Goal: Task Accomplishment & Management: Complete application form

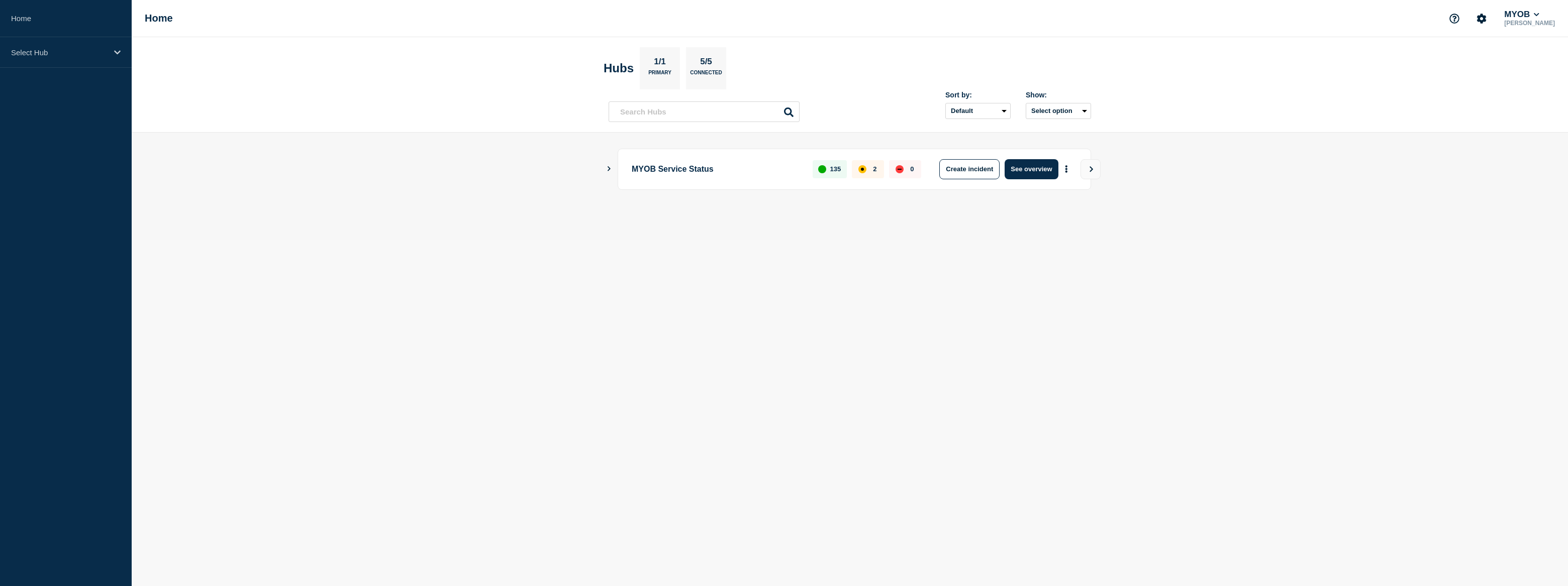
click at [416, 334] on body "Home Select Hub Home MYOB David Salas Hubs 1/1 Primary 5/5 Connected Sort by: D…" at bounding box center [784, 293] width 1568 height 586
click at [63, 46] on div "Select Hub" at bounding box center [66, 53] width 132 height 31
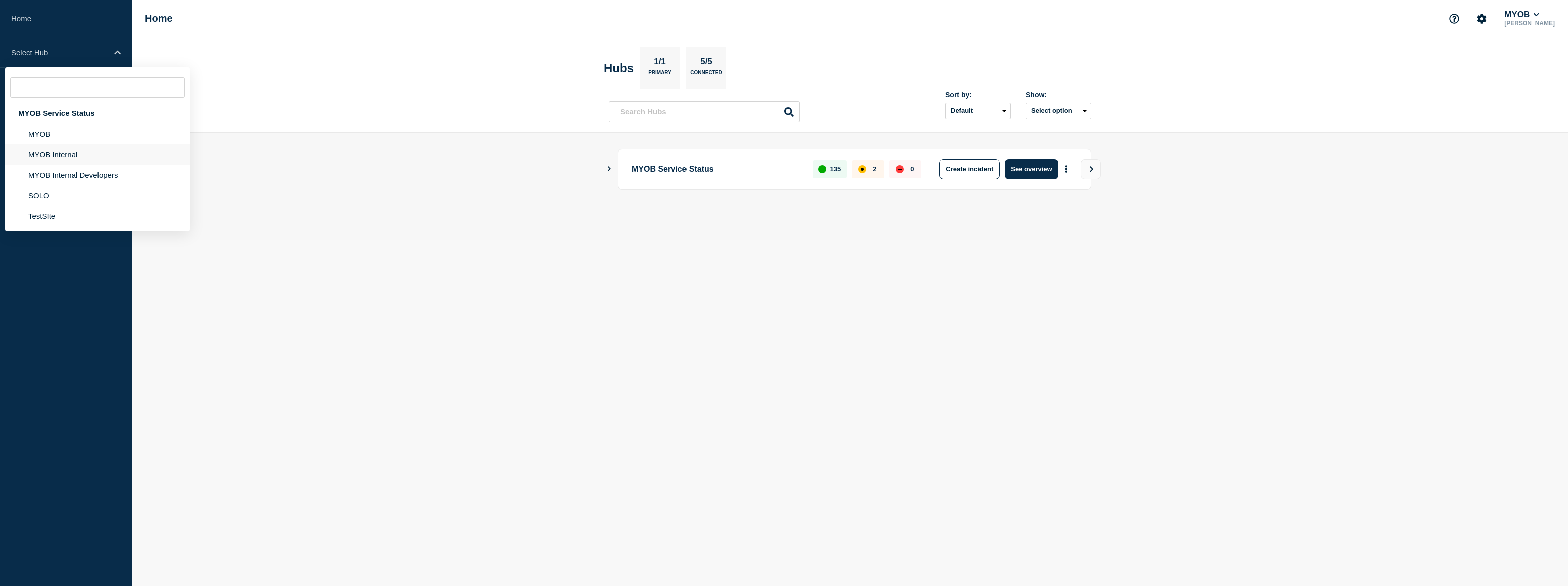
click at [72, 158] on li "MYOB Internal" at bounding box center [98, 154] width 185 height 21
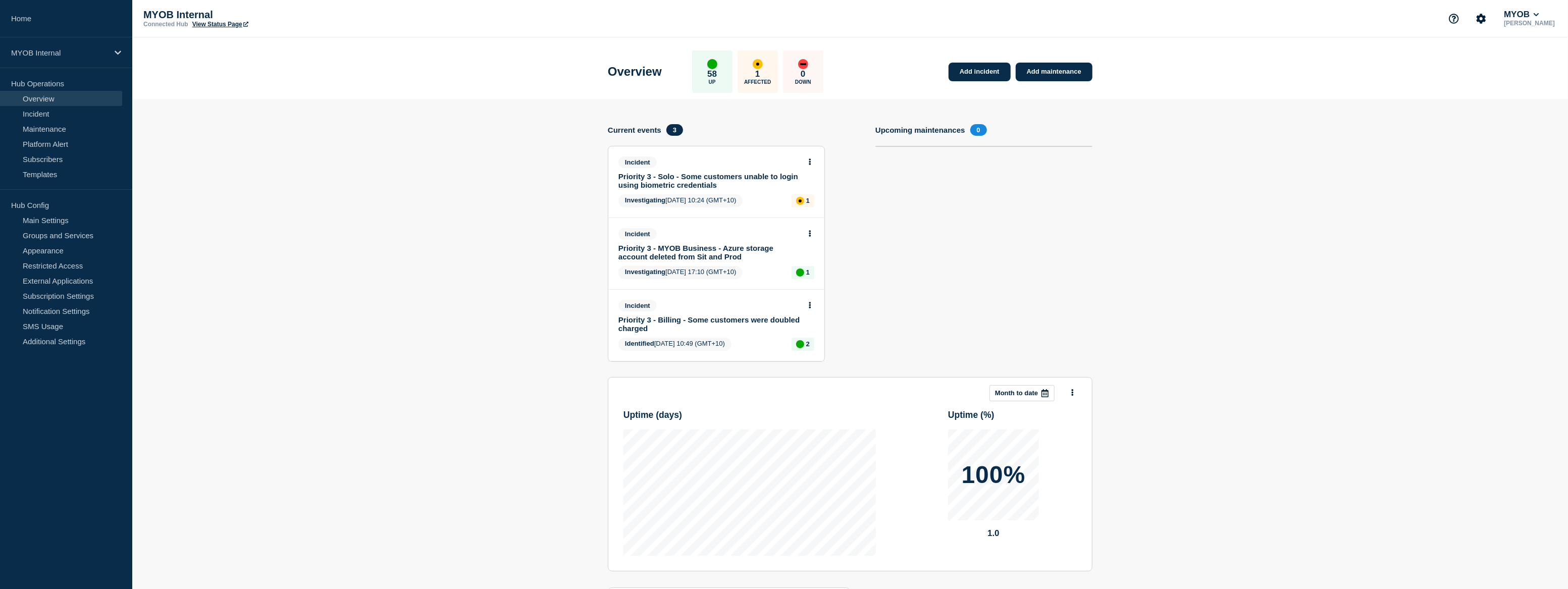
click at [729, 244] on link "Priority 3 - MYOB Business - Azure storage account deleted from Sit and Prod" at bounding box center [709, 253] width 182 height 17
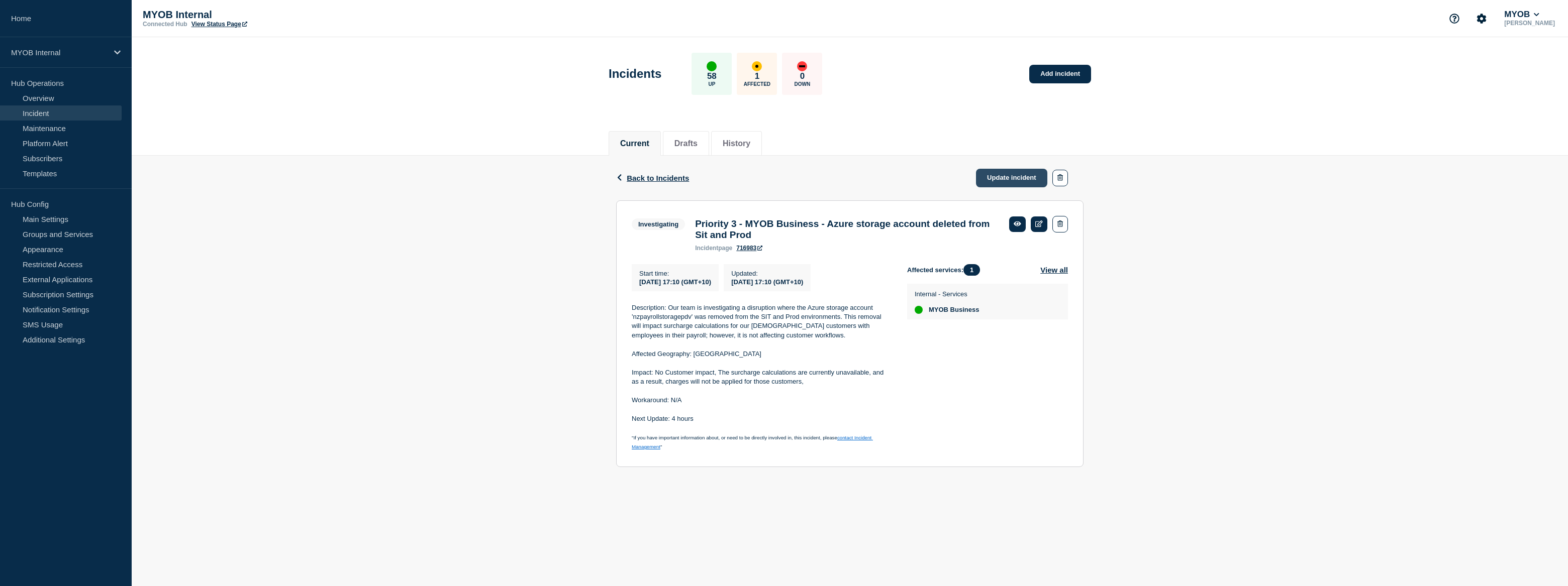
click at [1019, 177] on link "Update incident" at bounding box center [1011, 178] width 72 height 19
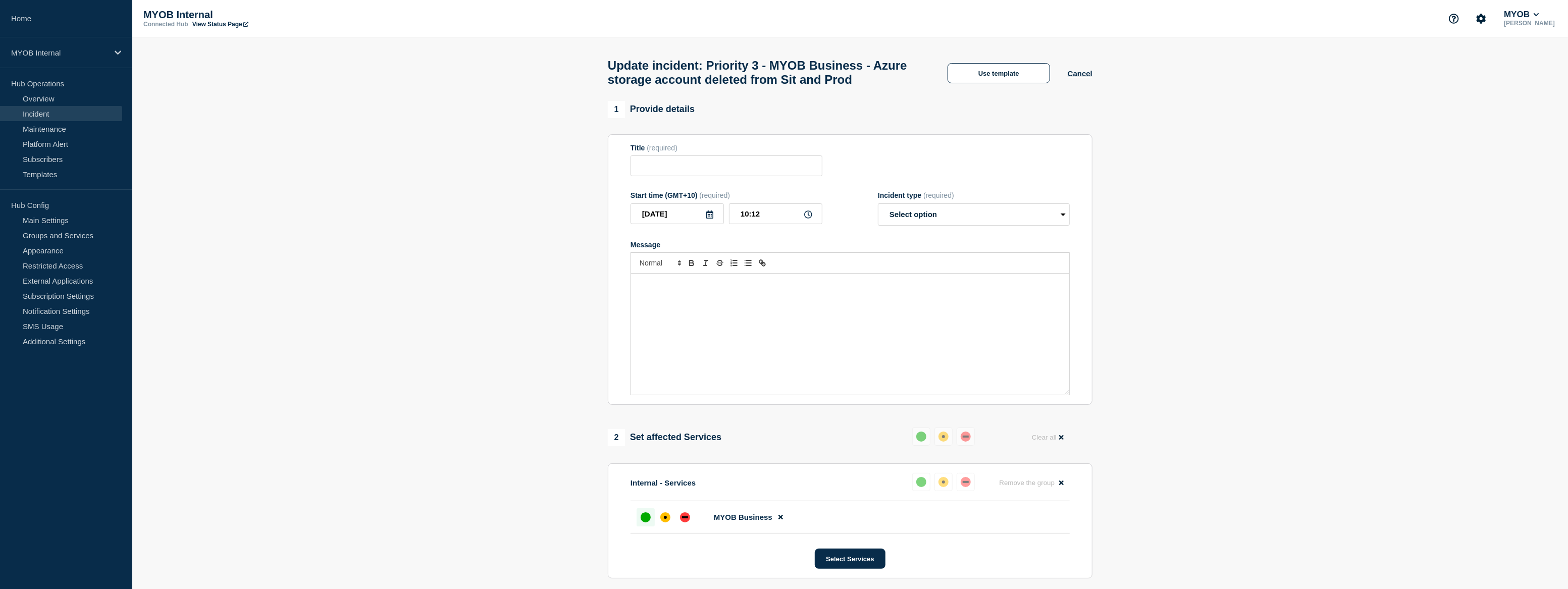
type input "Priority 3 - MYOB Business - Azure storage account deleted from Sit and Prod"
click at [1009, 83] on button "Use template" at bounding box center [999, 73] width 103 height 20
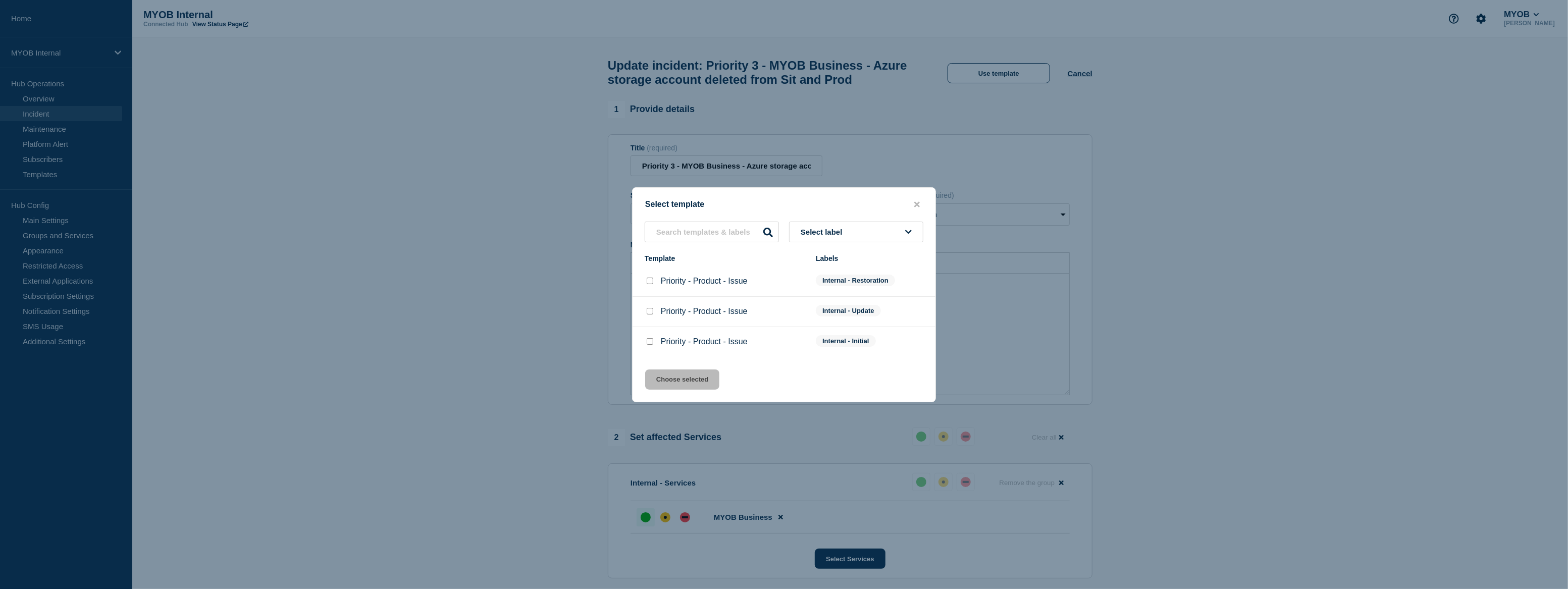
click at [656, 283] on div "Priority - Product - Issue" at bounding box center [725, 281] width 161 height 10
click at [650, 283] on input "Priority - Product - Issue checkbox" at bounding box center [650, 281] width 7 height 7
checkbox input "true"
click at [692, 377] on button "Choose selected" at bounding box center [682, 379] width 75 height 20
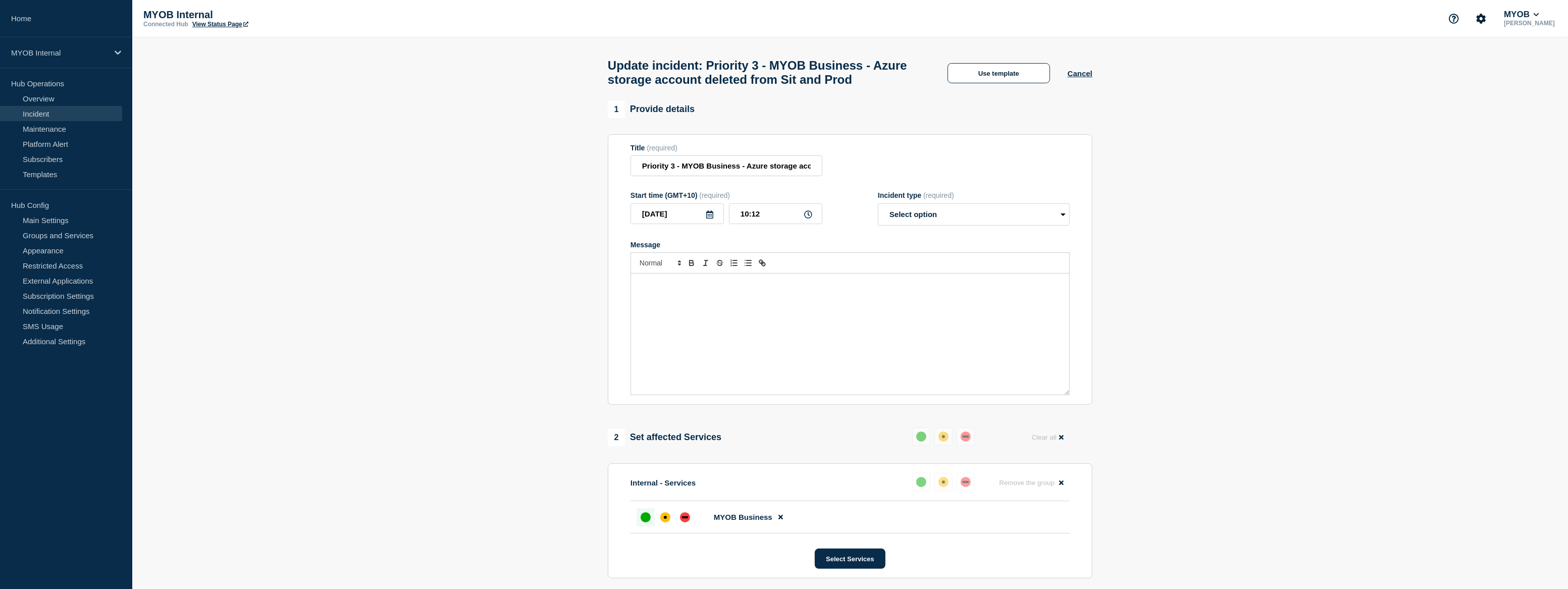
select select "resolved"
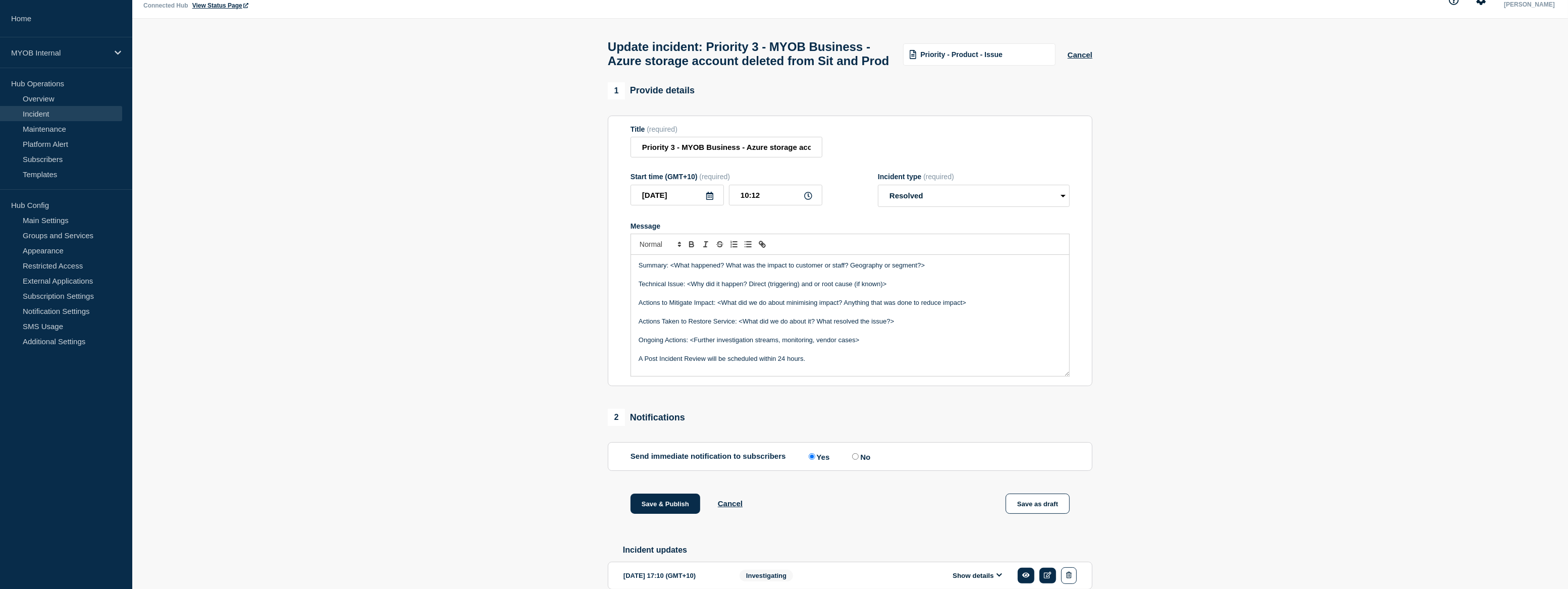
scroll to position [91, 0]
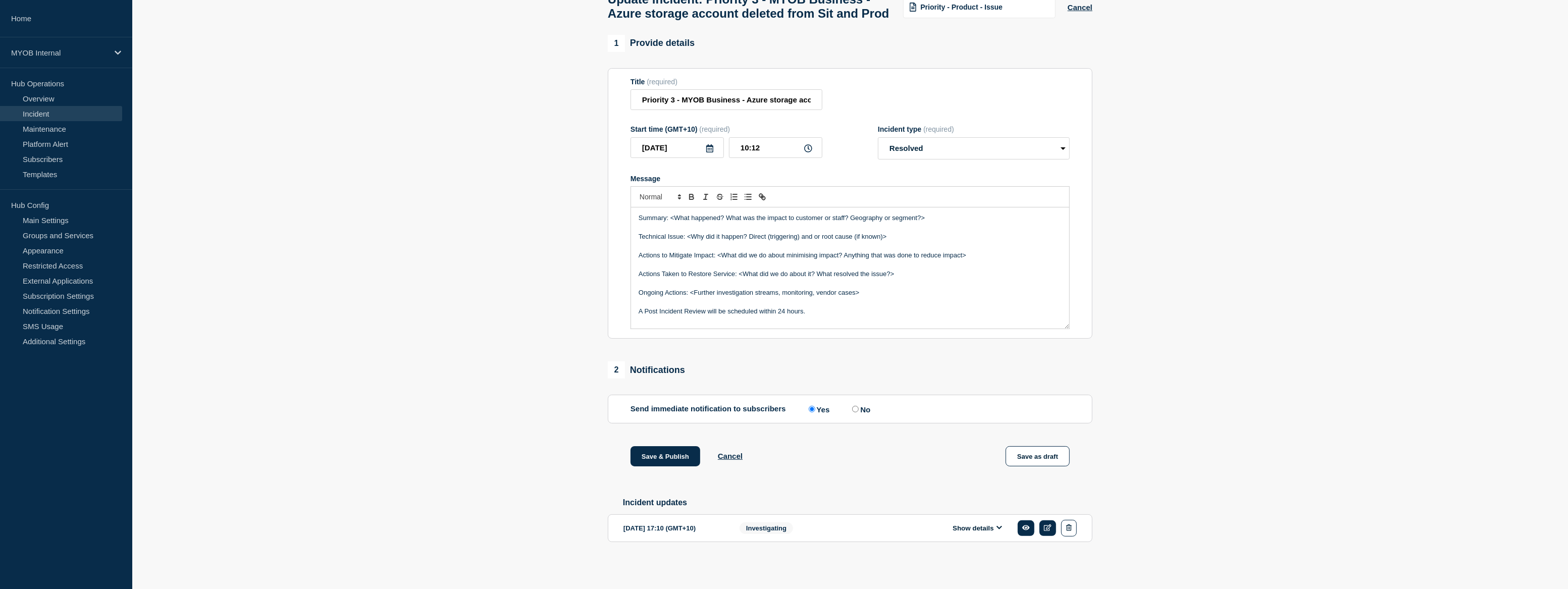
click at [956, 524] on div "Show details" at bounding box center [980, 528] width 193 height 17
click at [959, 527] on button "Show details" at bounding box center [977, 528] width 56 height 9
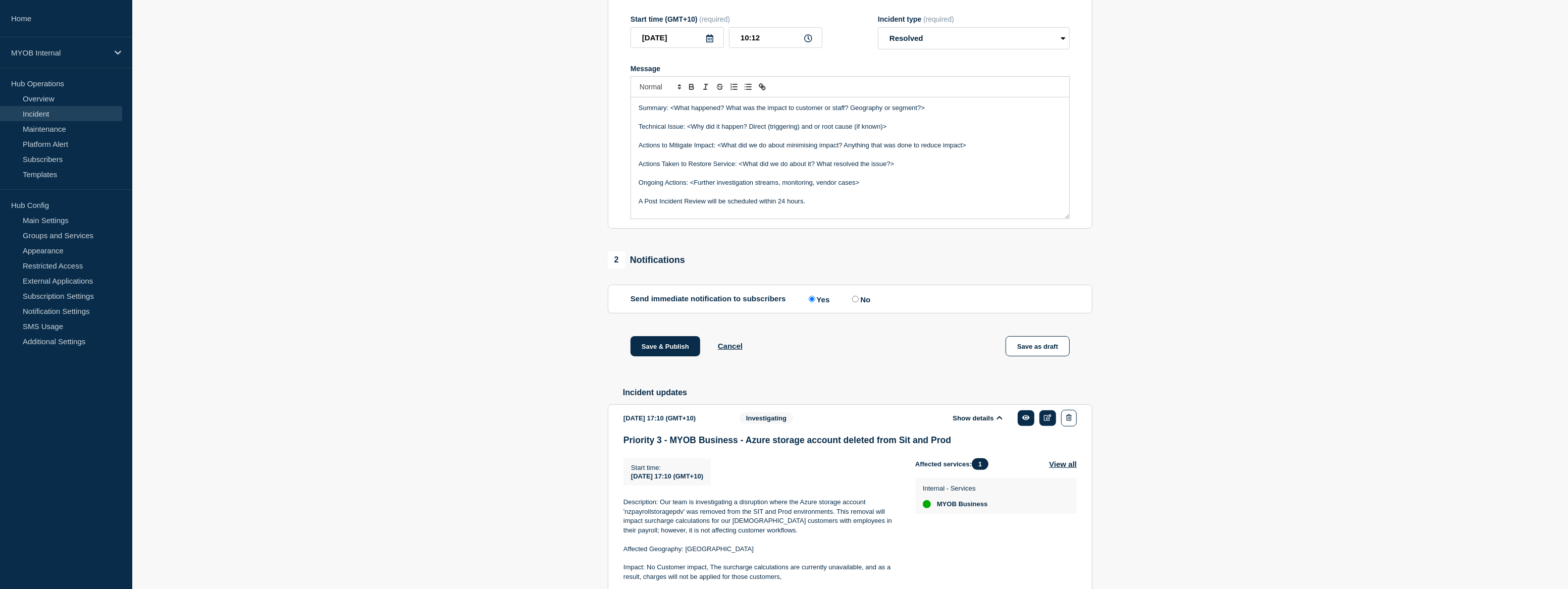
scroll to position [228, 0]
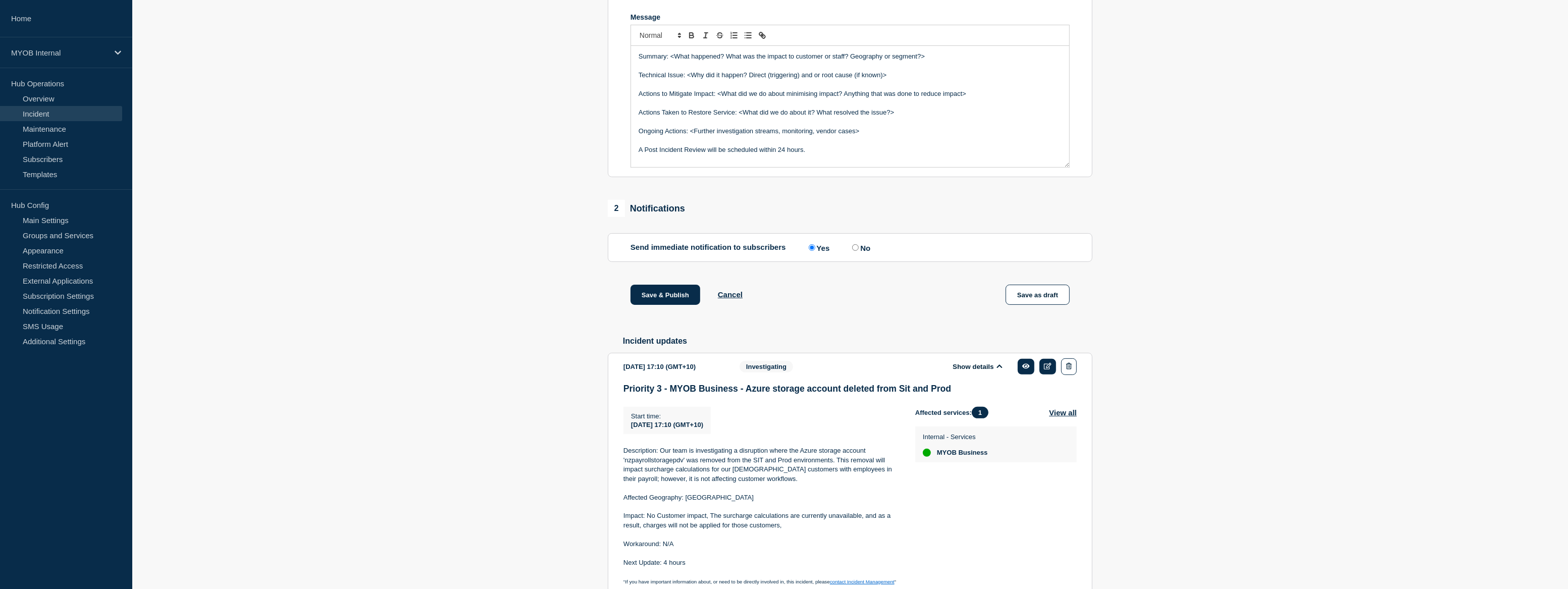
click at [496, 227] on section "1 Provide details Title (required) Priority 3 - MYOB Business - Azure storage a…" at bounding box center [850, 252] width 1436 height 758
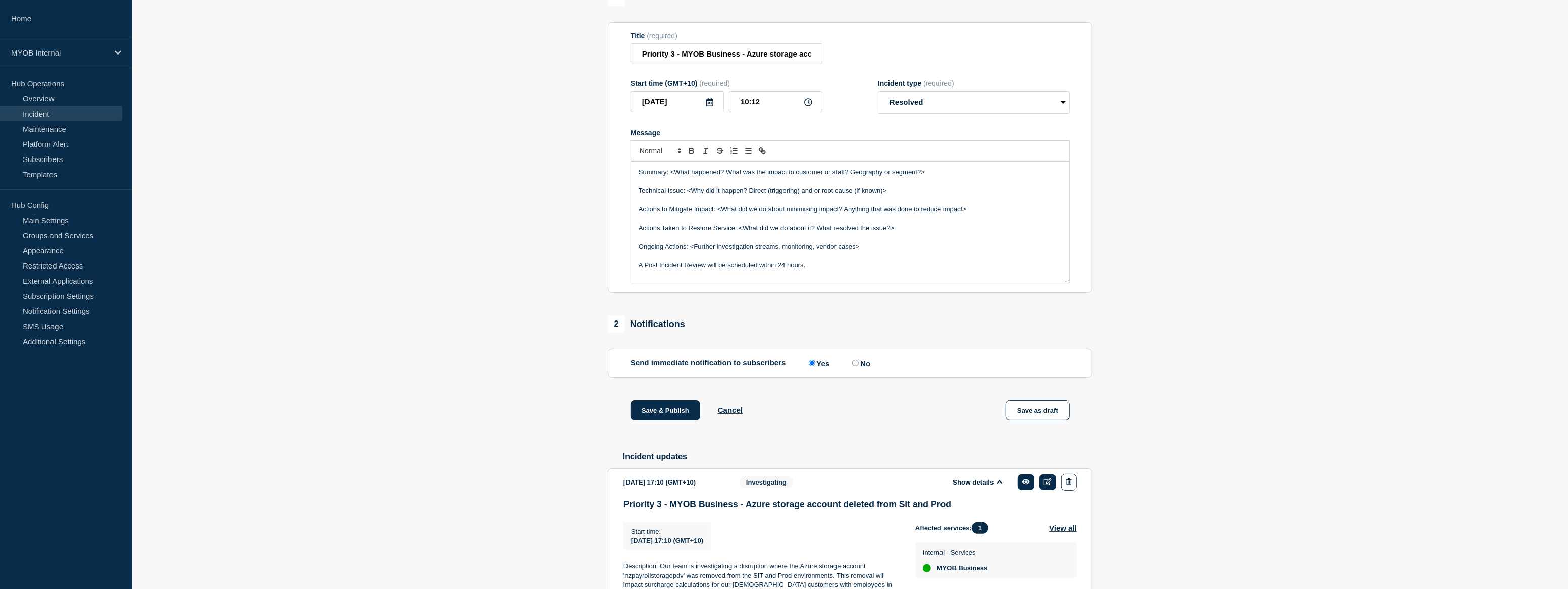
scroll to position [91, 0]
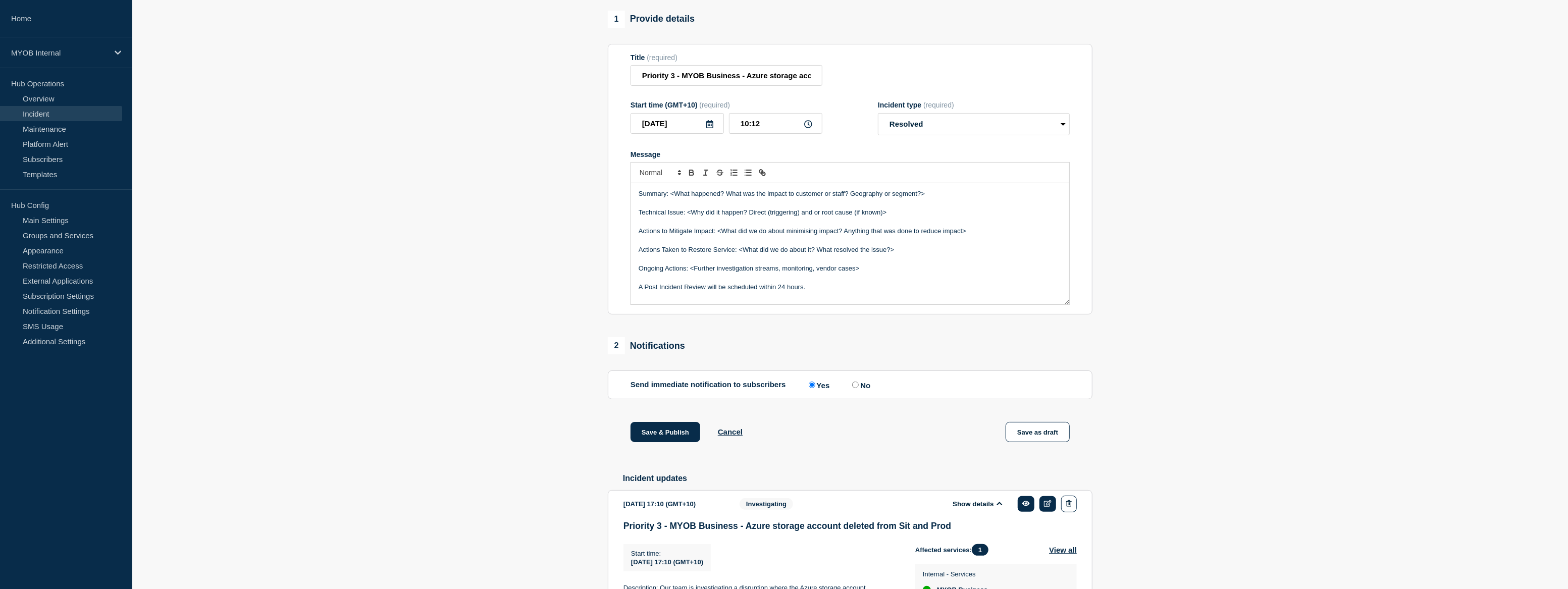
drag, startPoint x: 939, startPoint y: 217, endPoint x: 671, endPoint y: 215, distance: 268.0
click at [671, 198] on p "Summary: <What happened? What was the impact to customer or staff? Geography or…" at bounding box center [850, 194] width 423 height 9
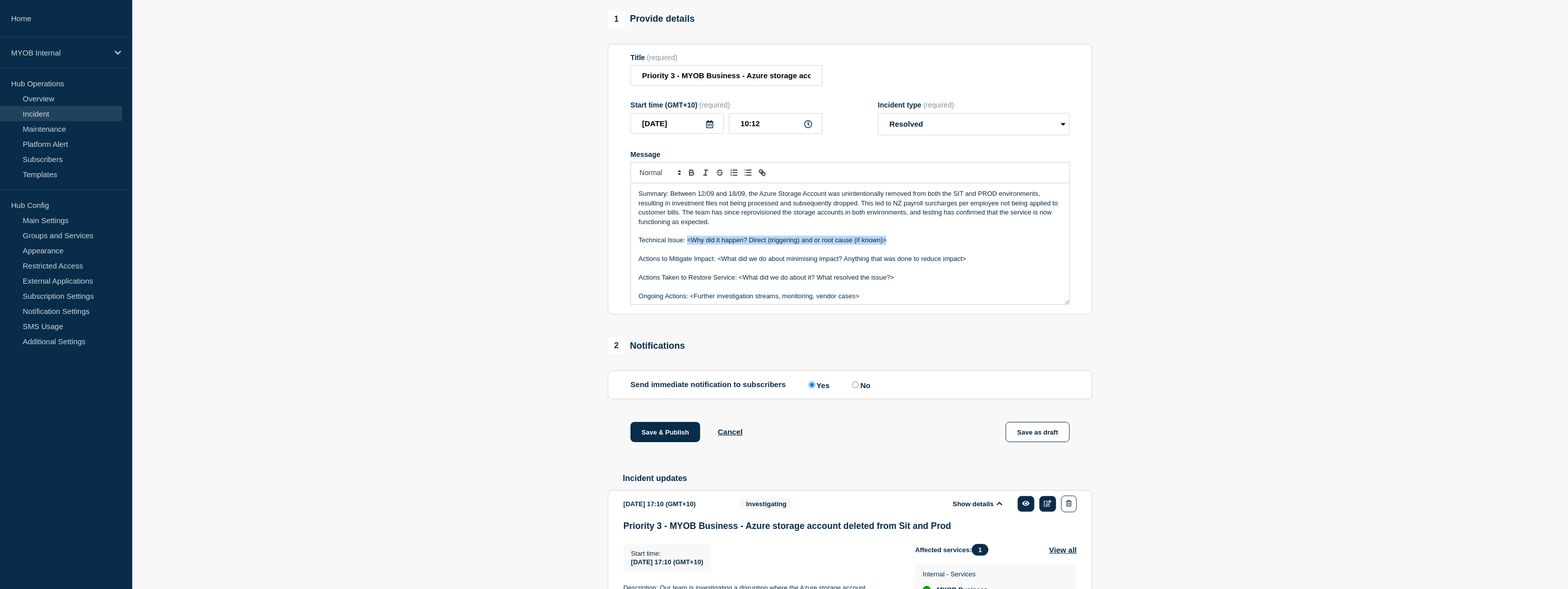
drag, startPoint x: 853, startPoint y: 261, endPoint x: 687, endPoint y: 264, distance: 166.0
click at [687, 245] on p "Technical Issue: <Why did it happen? Direct (triggering) and or root cause (if …" at bounding box center [850, 240] width 423 height 9
drag, startPoint x: 969, startPoint y: 283, endPoint x: 634, endPoint y: 284, distance: 335.0
click at [634, 284] on div "Summary: Between 12/09 and 18/09, the Azure Storage Account was unintentionally…" at bounding box center [850, 244] width 439 height 121
drag, startPoint x: 913, startPoint y: 287, endPoint x: 739, endPoint y: 283, distance: 174.0
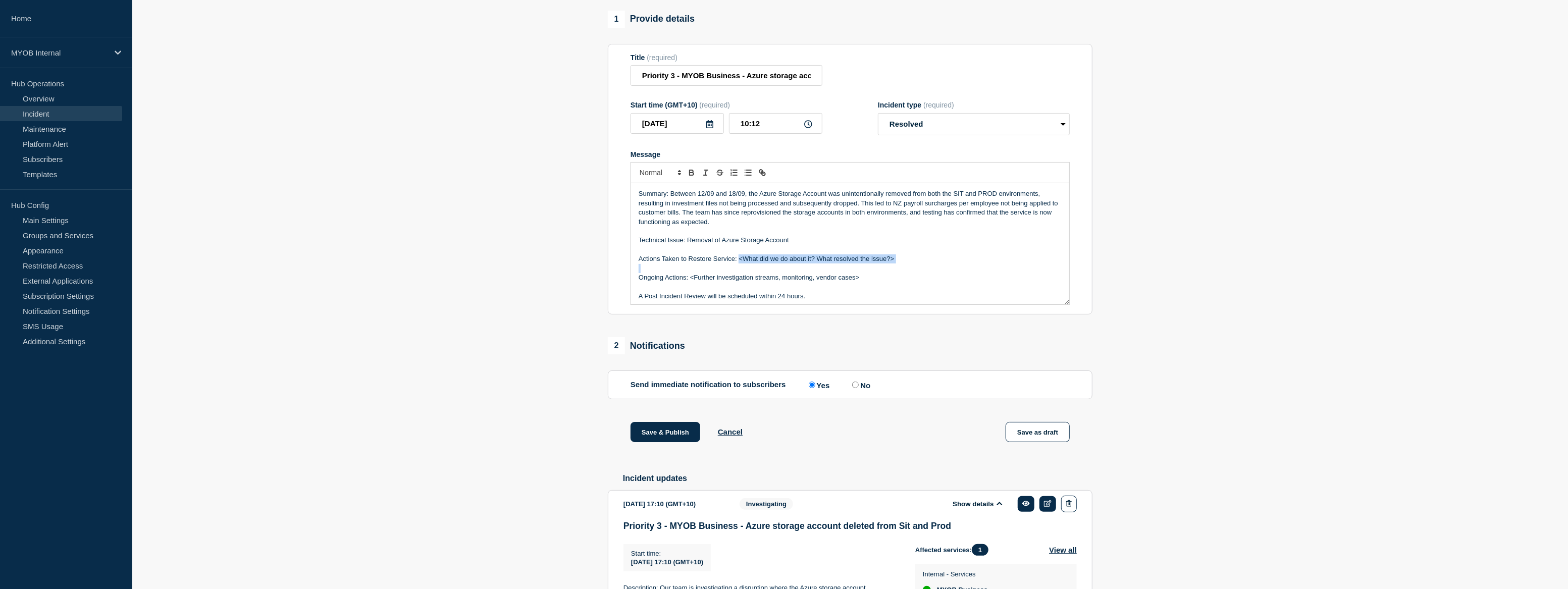
click at [739, 283] on div "Summary: Between 12/09 and 18/09, the Azure Storage Account was unintentionally…" at bounding box center [850, 244] width 439 height 121
click at [767, 263] on p "Actions Taken to Restore Service: Manually" at bounding box center [850, 259] width 423 height 9
drag, startPoint x: 798, startPoint y: 259, endPoint x: 722, endPoint y: 263, distance: 76.1
click at [722, 245] on p "Technical Issue: Removal of Azure Storage Account" at bounding box center [850, 240] width 423 height 9
copy p "Azure Storage Account"
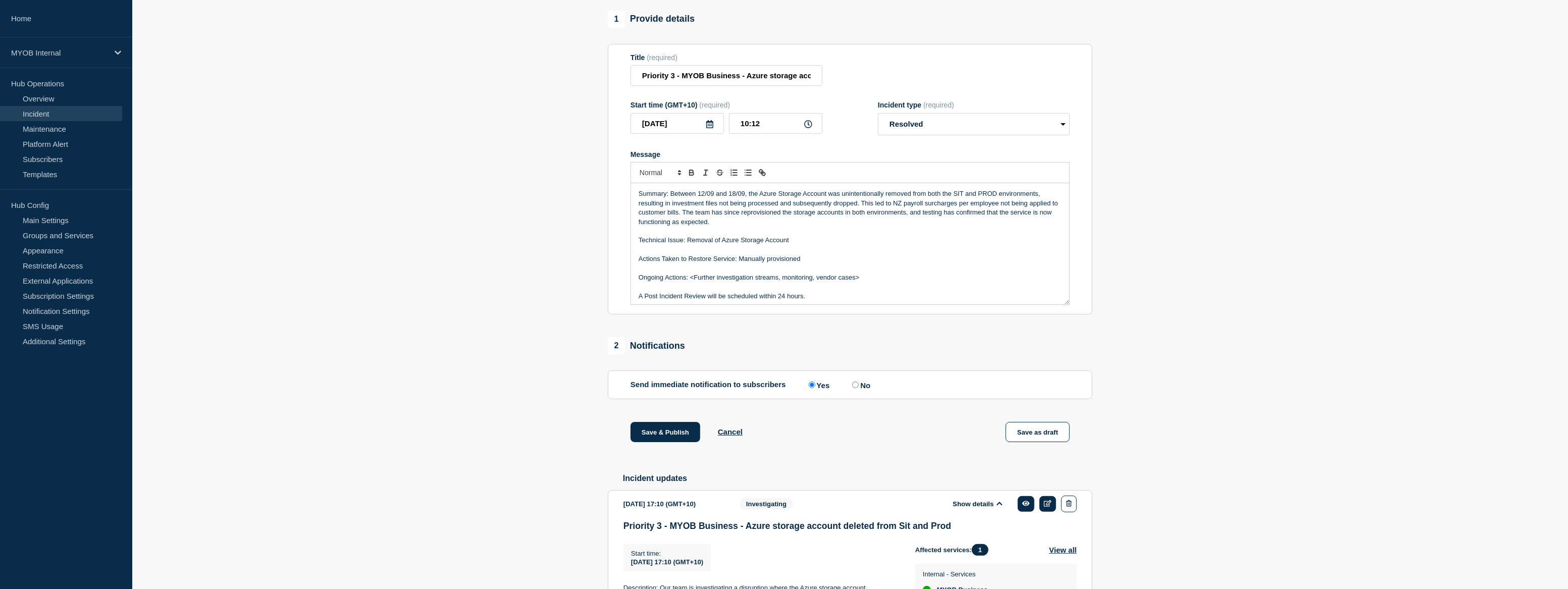
click at [739, 263] on p "Actions Taken to Restore Service: Manually provisioned" at bounding box center [850, 259] width 423 height 9
drag, startPoint x: 866, startPoint y: 298, endPoint x: 693, endPoint y: 300, distance: 173.0
click at [693, 282] on p "Ongoing Actions: <Further investigation streams, monitoring, vendor cases>" at bounding box center [850, 278] width 423 height 9
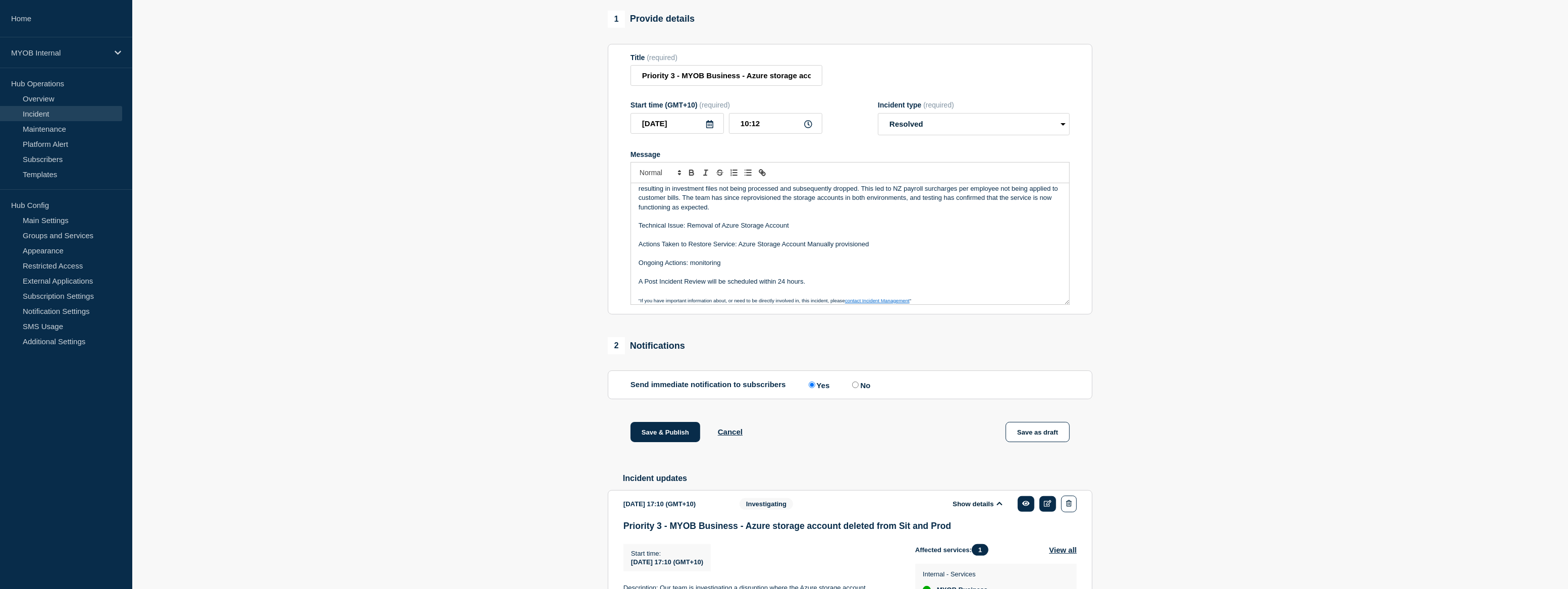
scroll to position [21, 0]
drag, startPoint x: 756, startPoint y: 318, endPoint x: 621, endPoint y: 316, distance: 135.0
click at [621, 315] on section "Title (required) Priority 3 - MYOB Business - Azure storage account deleted fro…" at bounding box center [850, 179] width 485 height 271
click at [811, 280] on p "A Post Incident Review will be scheduled within 24 hours." at bounding box center [850, 275] width 423 height 9
drag, startPoint x: 802, startPoint y: 302, endPoint x: 627, endPoint y: 294, distance: 175.2
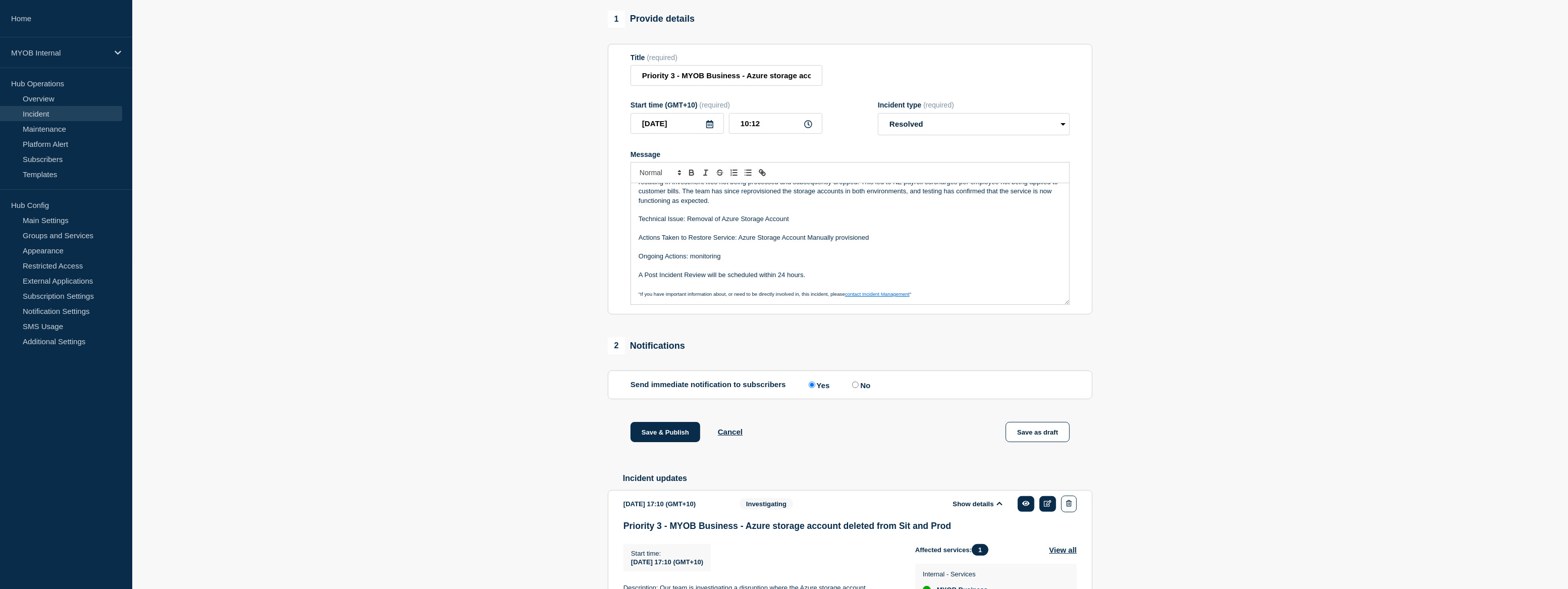
click at [627, 294] on section "Title (required) Priority 3 - MYOB Business - Azure storage account deleted fro…" at bounding box center [850, 179] width 485 height 271
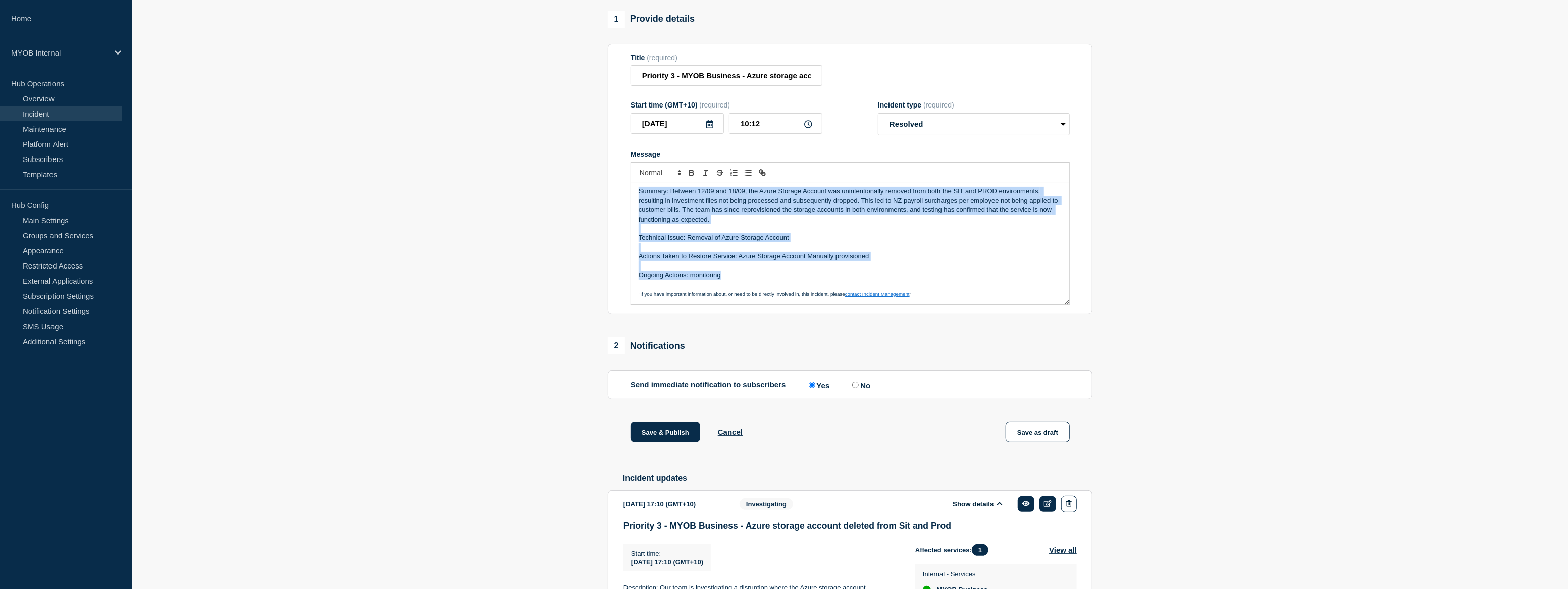
scroll to position [0, 0]
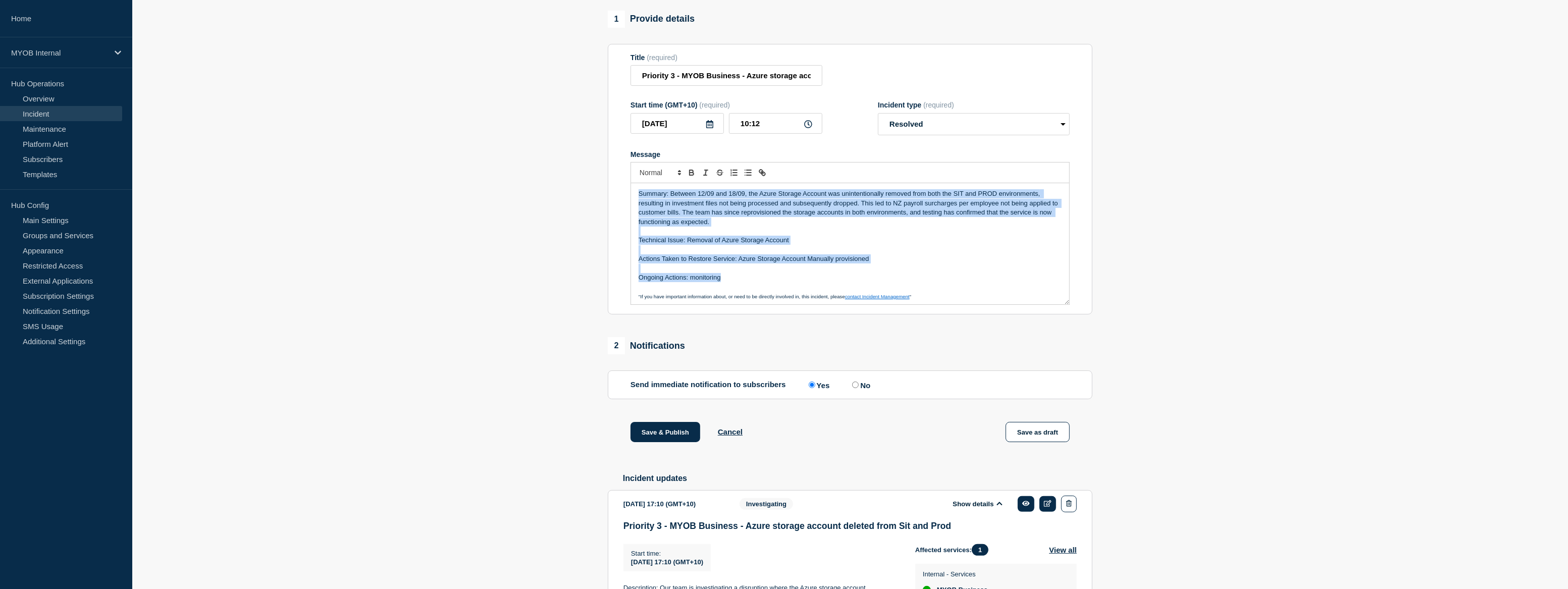
drag, startPoint x: 737, startPoint y: 300, endPoint x: 609, endPoint y: 192, distance: 167.5
click at [609, 192] on section "Title (required) Priority 3 - MYOB Business - Azure storage account deleted fro…" at bounding box center [850, 179] width 485 height 271
copy div "Summary: Between 12/09 and 18/09, the Azure Storage Account was unintentionally…"
click at [688, 263] on p "Actions Taken to Restore Service: Azure Storage Account Manually provisioned" at bounding box center [850, 259] width 423 height 9
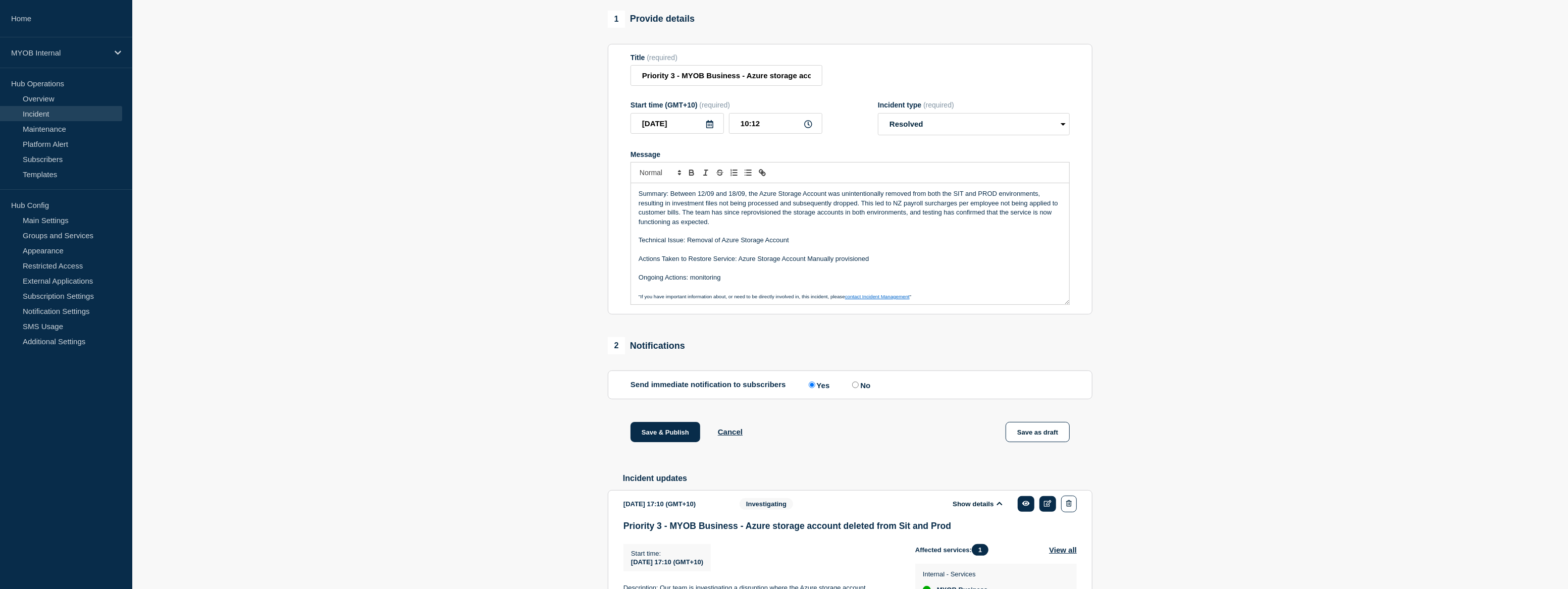
drag, startPoint x: 866, startPoint y: 281, endPoint x: 737, endPoint y: 281, distance: 129.0
click at [737, 263] on p "Actions Taken to Restore Service: Azure Storage Account Manually provisioned" at bounding box center [850, 259] width 423 height 9
click at [695, 282] on p "Ongoing Actions: monitoring" at bounding box center [850, 278] width 423 height 9
click at [782, 282] on p "Ongoing Actions: Monitoring" at bounding box center [850, 278] width 423 height 9
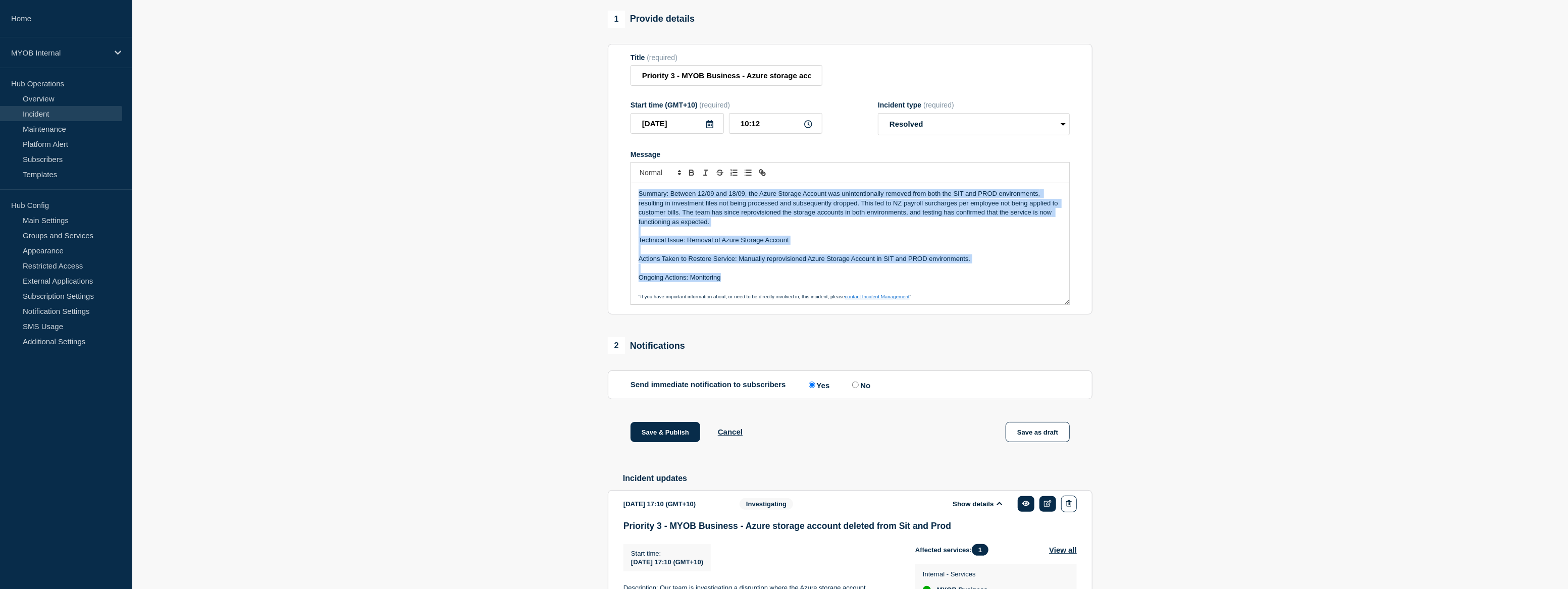
drag, startPoint x: 758, startPoint y: 302, endPoint x: 627, endPoint y: 201, distance: 165.4
click at [627, 201] on section "Title (required) Priority 3 - MYOB Business - Azure storage account deleted fro…" at bounding box center [850, 179] width 485 height 271
copy div "Summary: Between 12/09 and 18/09, the Azure Storage Account was unintentionally…"
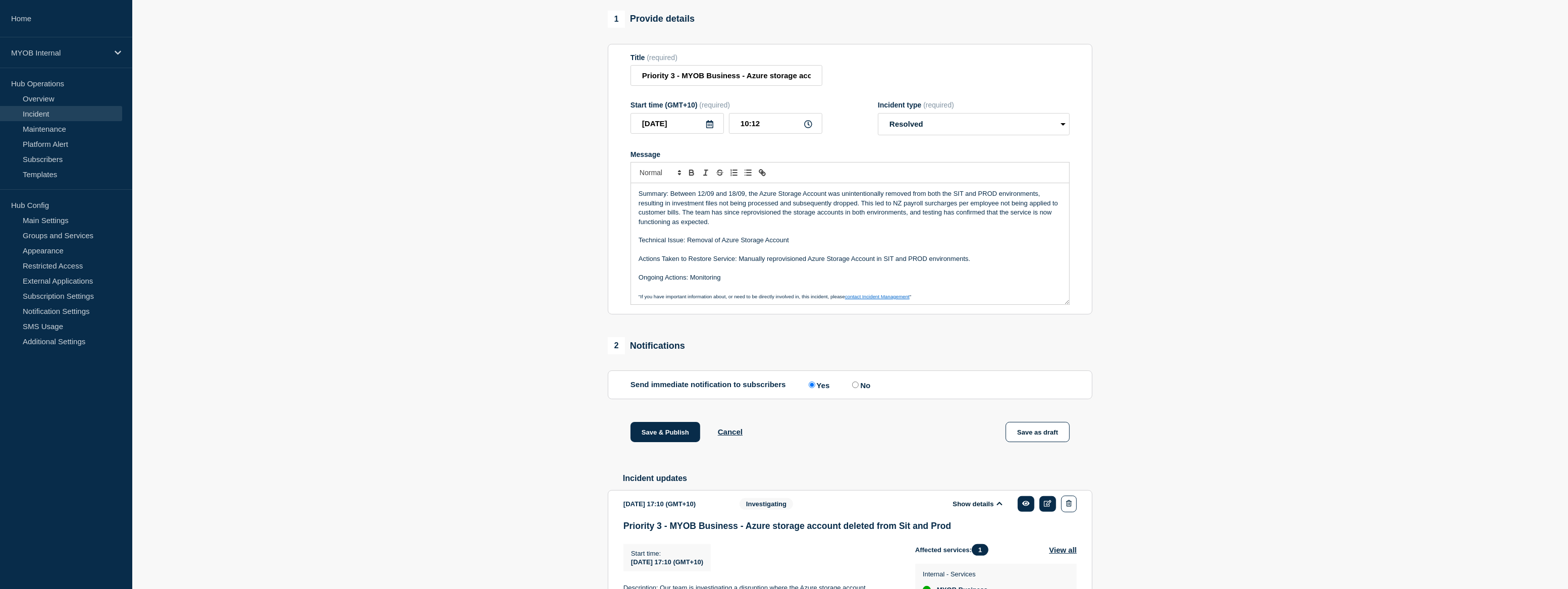
click at [1348, 358] on section "1 Provide details Title (required) Priority 3 - MYOB Business - Azure storage a…" at bounding box center [850, 390] width 1436 height 758
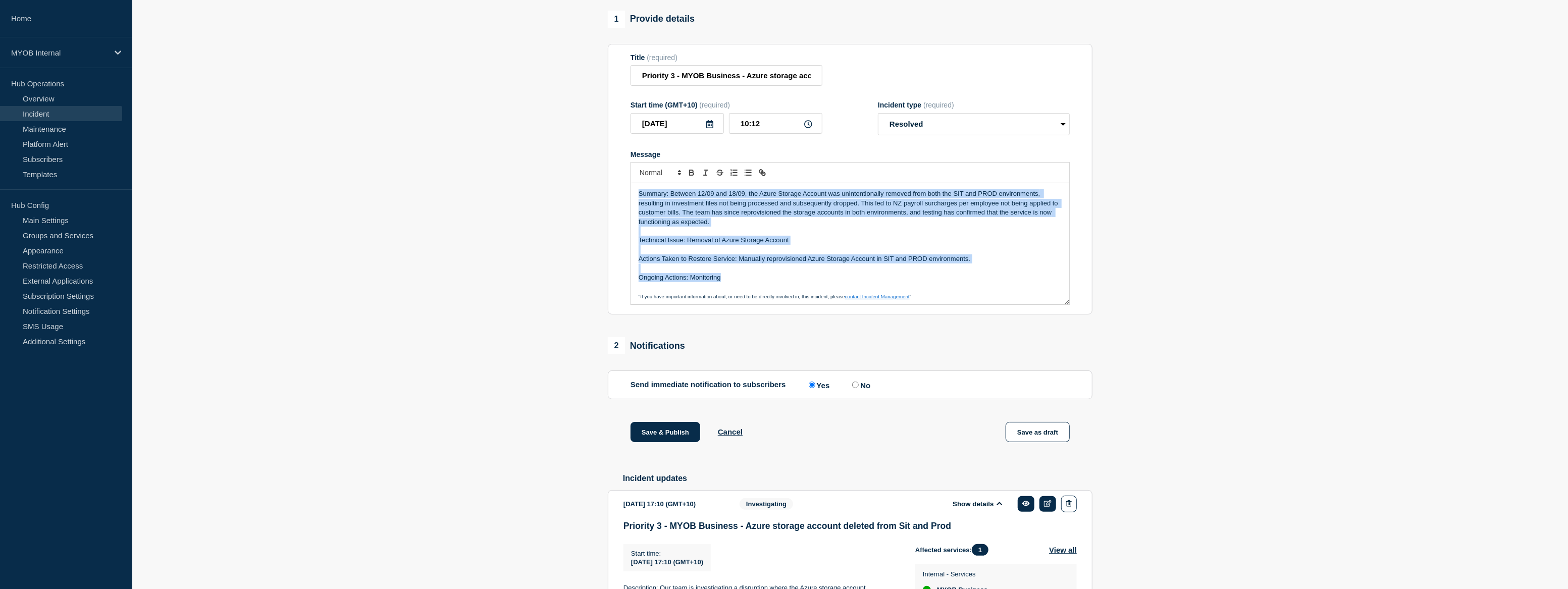
drag, startPoint x: 752, startPoint y: 304, endPoint x: 616, endPoint y: 214, distance: 163.1
click at [616, 214] on section "Title (required) Priority 3 - MYOB Business - Azure storage account deleted fro…" at bounding box center [850, 179] width 485 height 271
copy div "Summary: Between 12/09 and 18/09, the Azure Storage Account was unintentionally…"
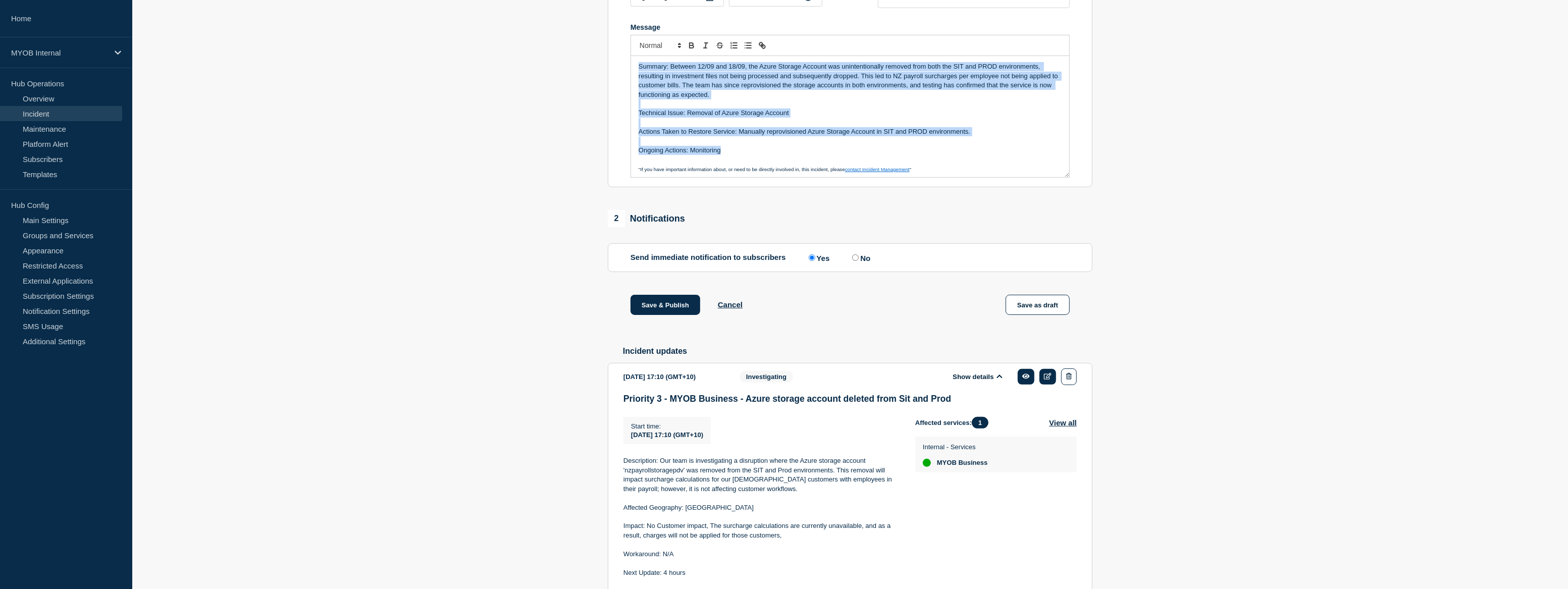
scroll to position [310, 0]
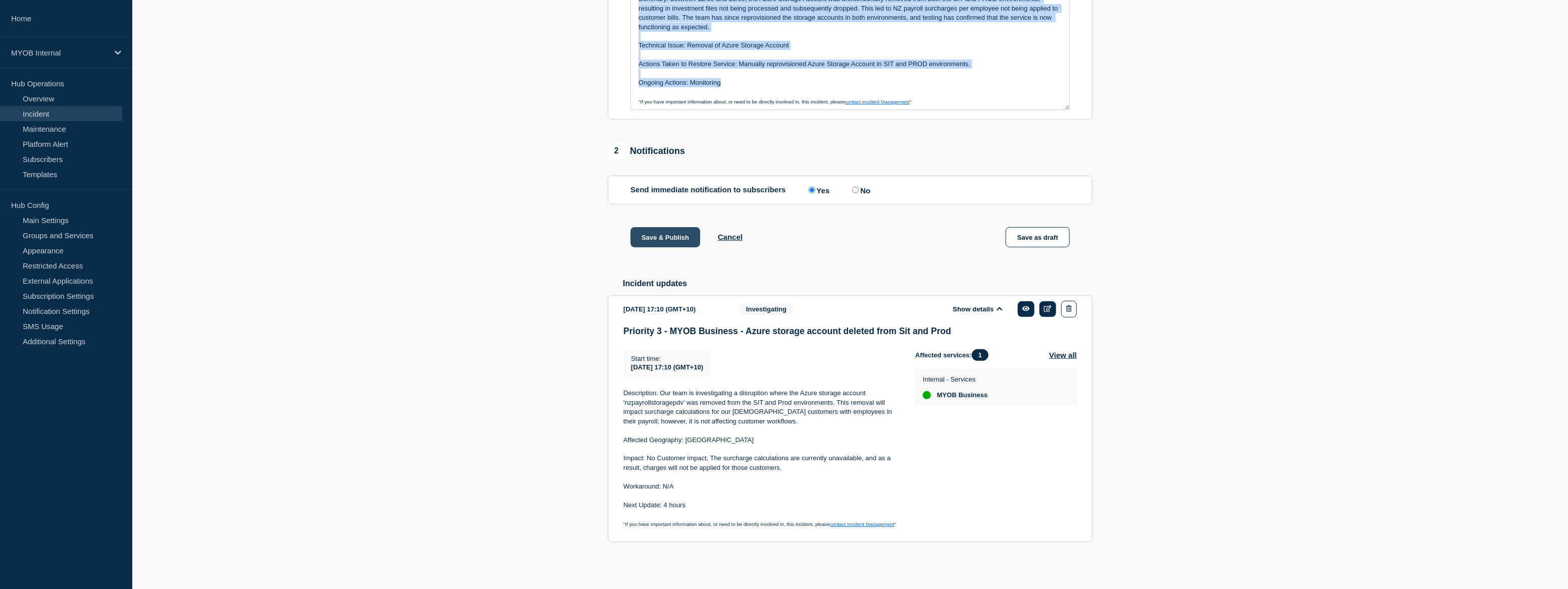
click at [685, 233] on button "Save & Publish" at bounding box center [665, 237] width 70 height 20
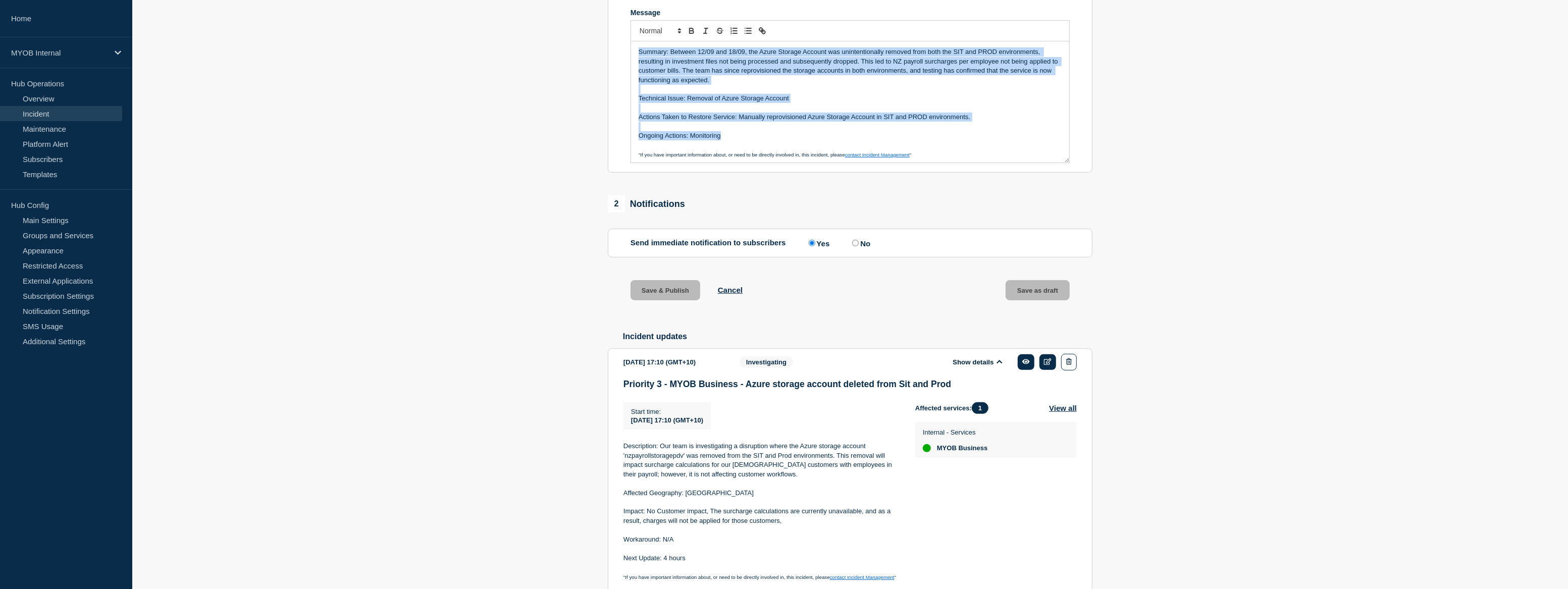
scroll to position [148, 0]
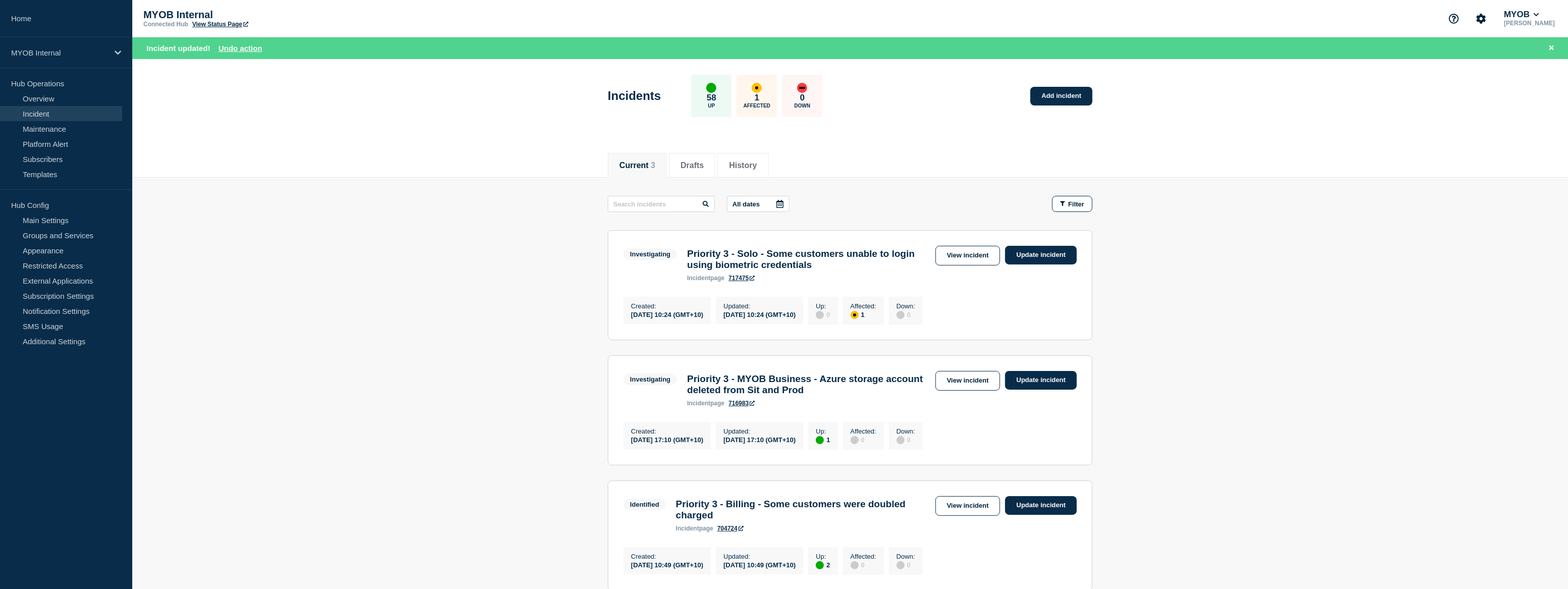
click at [439, 305] on main "All dates Filter Investigating 1 Affected Priority 3 - Solo - Some customers un…" at bounding box center [850, 392] width 1436 height 428
click at [962, 386] on link "View incident" at bounding box center [968, 381] width 65 height 19
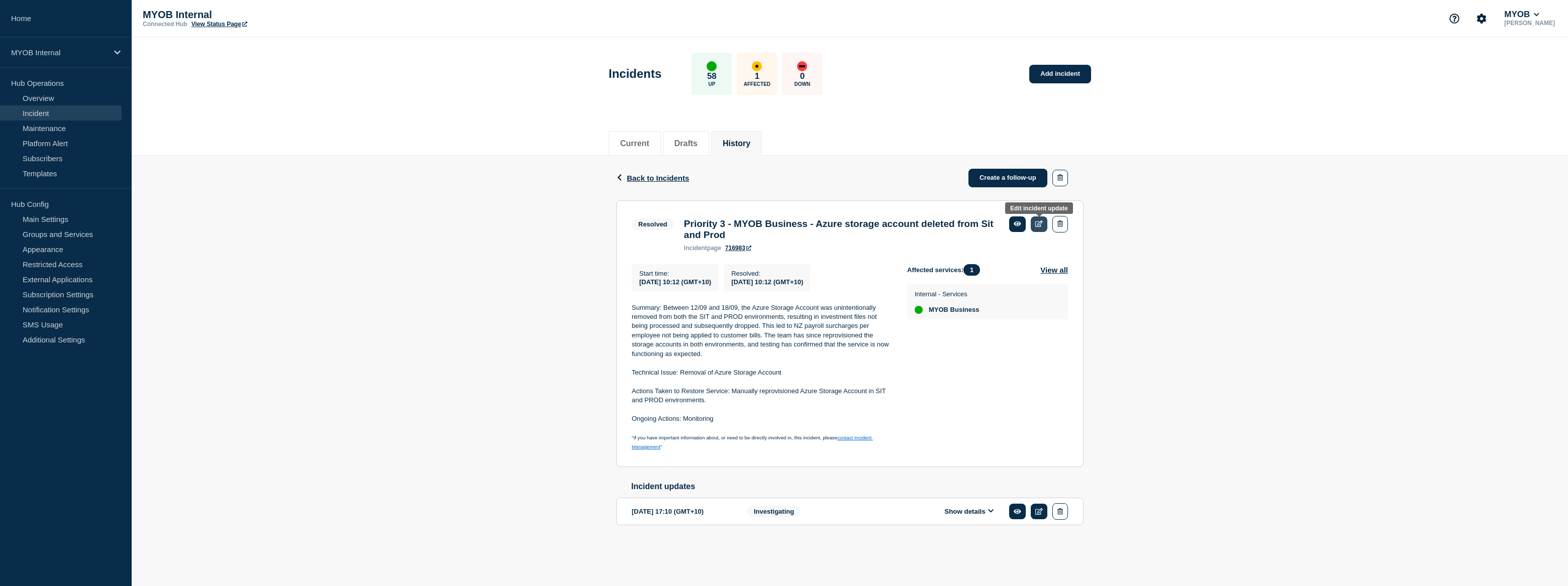
click at [1038, 224] on icon at bounding box center [1039, 224] width 7 height 7
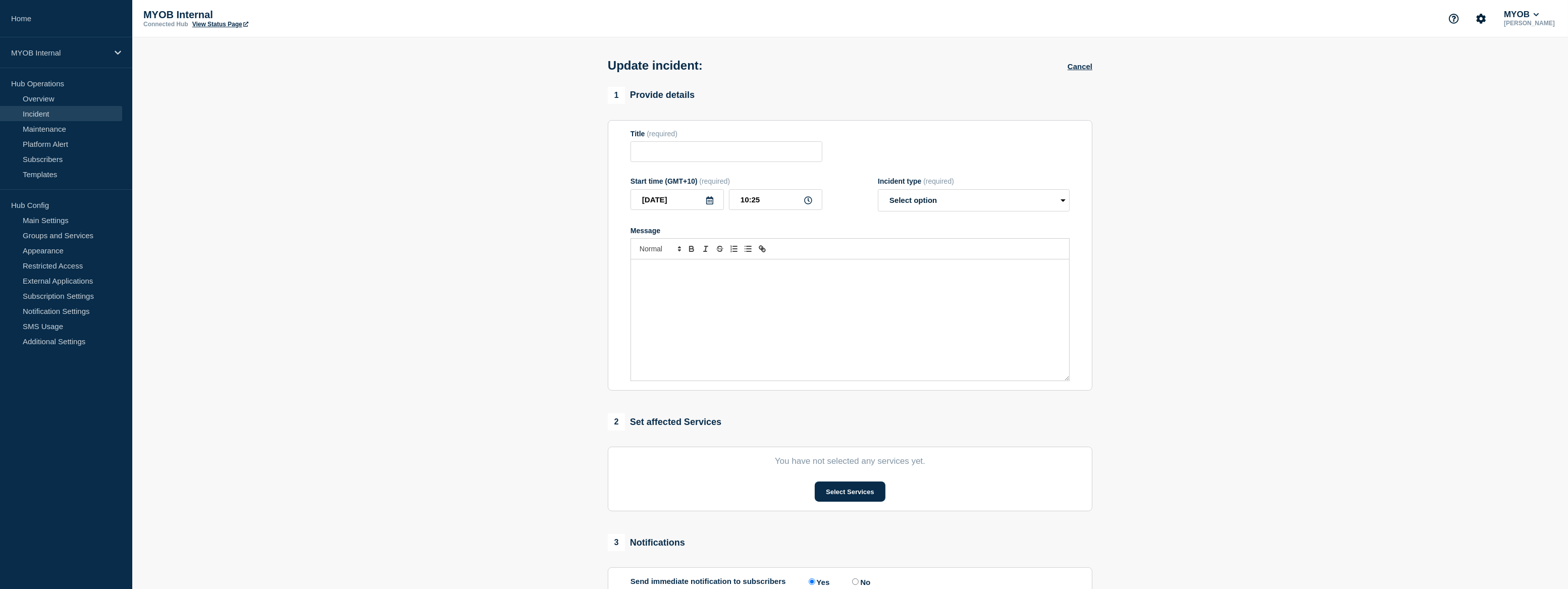
type input "Priority 3 - MYOB Business - Azure storage account deleted from Sit and Prod"
type input "10:12"
select select "resolved"
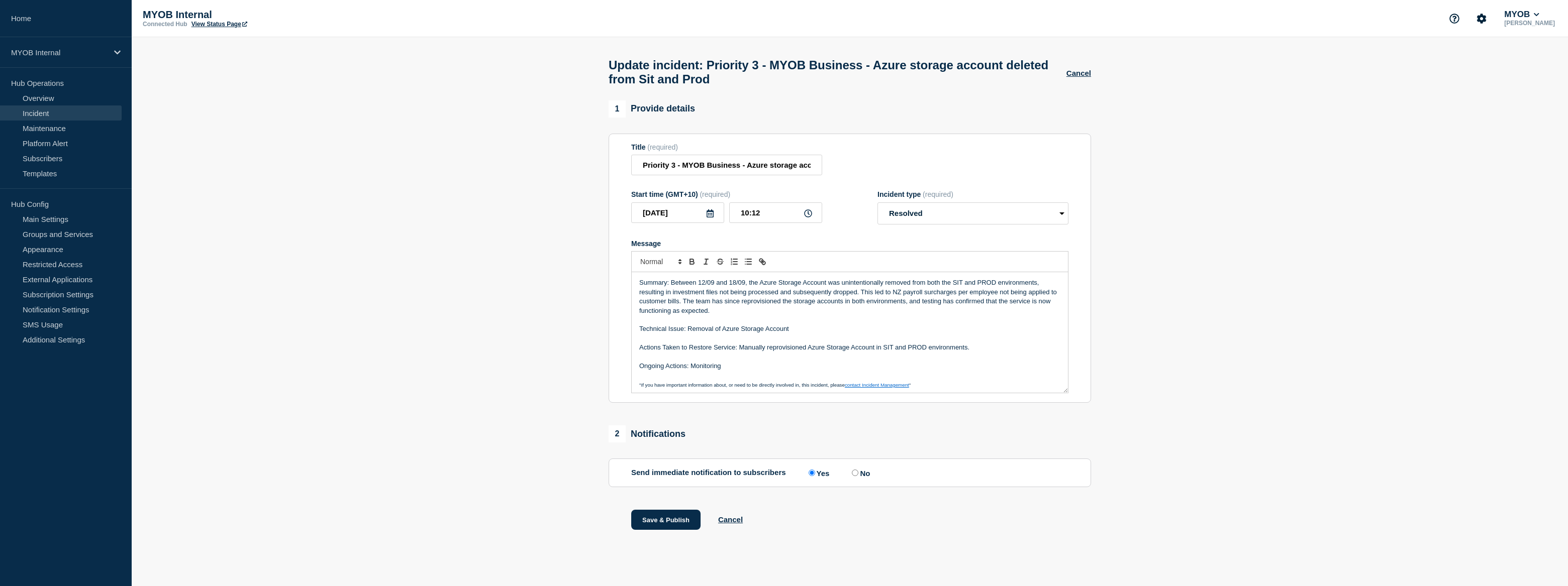
click at [689, 298] on p "Summary: Between 12/09 and 18/09, the Azure Storage Account was unintentionally…" at bounding box center [850, 297] width 421 height 37
click at [858, 476] on input "No" at bounding box center [855, 473] width 7 height 7
radio input "true"
radio input "false"
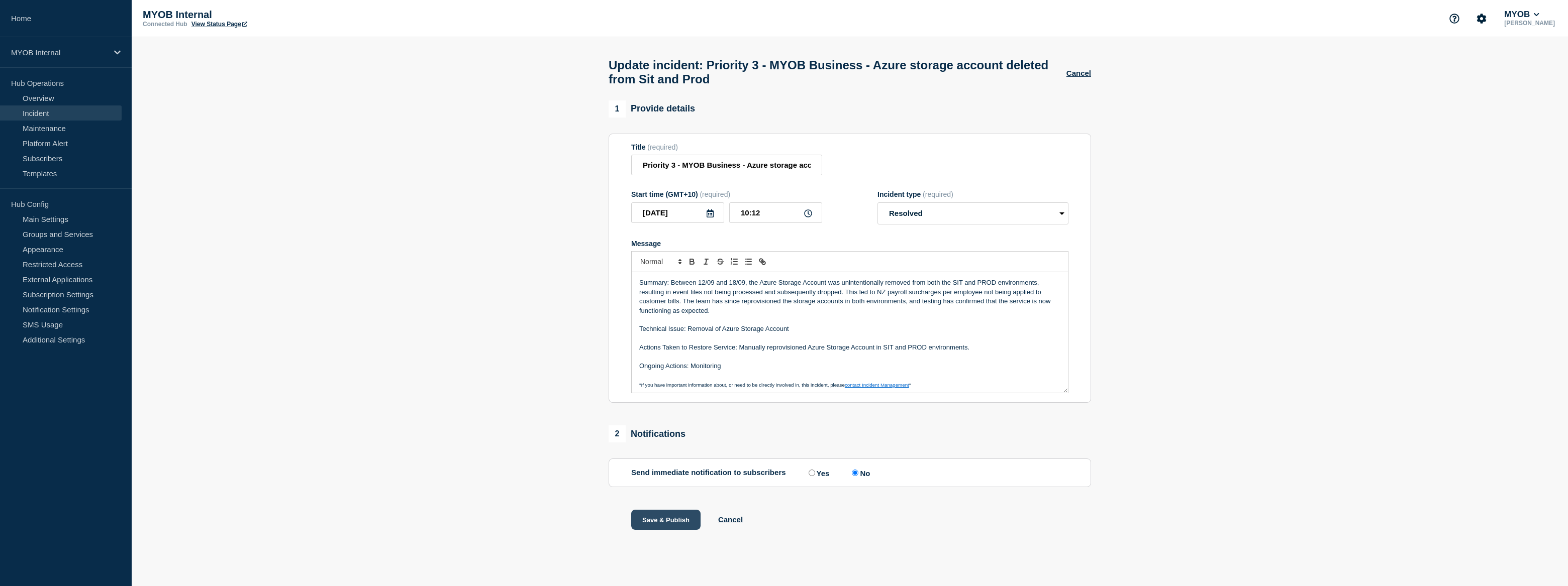
click at [660, 523] on button "Save & Publish" at bounding box center [666, 520] width 70 height 20
